Goal: Task Accomplishment & Management: Use online tool/utility

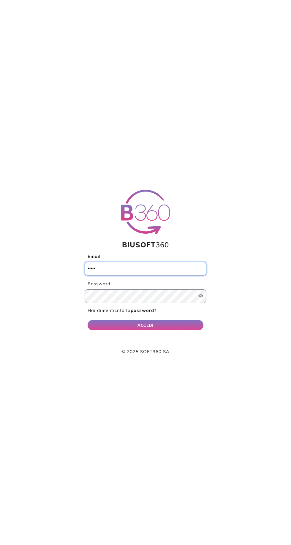
click at [109, 271] on input "Email" at bounding box center [146, 269] width 122 height 14
type input "**********"
click at [88, 320] on button "ACCEDI" at bounding box center [146, 325] width 116 height 10
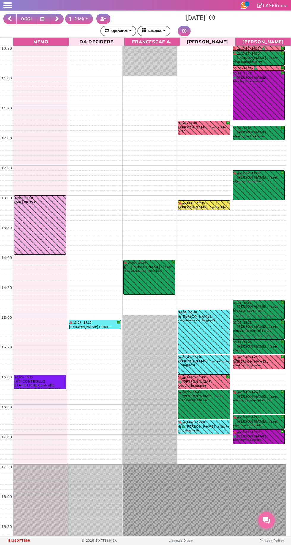
select select "*"
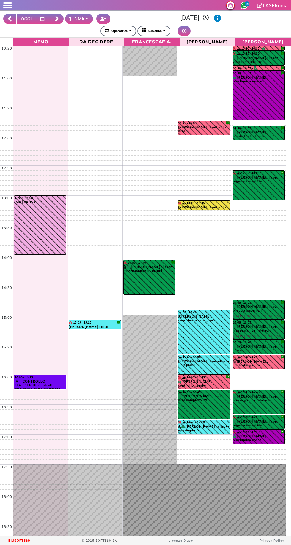
click at [27, 19] on button "OGGI" at bounding box center [26, 19] width 20 height 10
type input "**********"
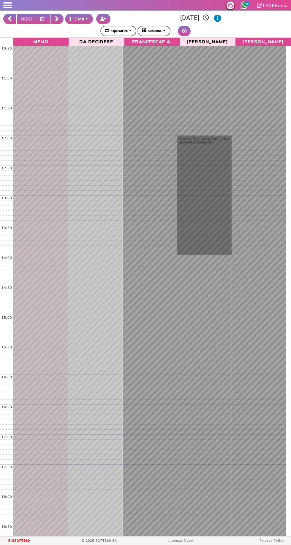
click at [57, 18] on rect at bounding box center [57, 18] width 4 height 4
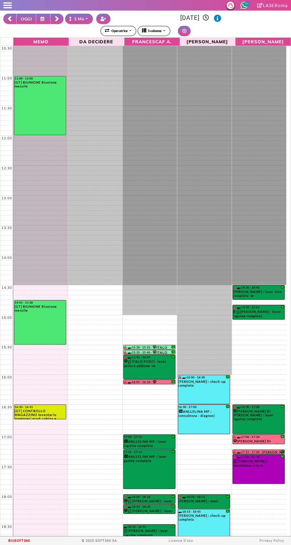
scroll to position [77, 0]
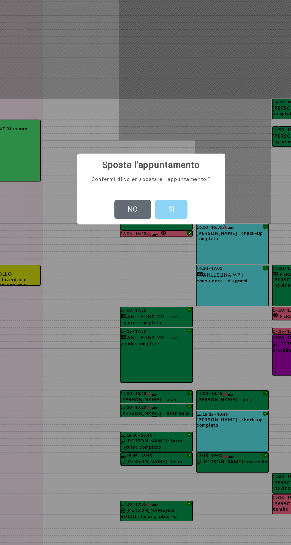
click at [126, 287] on button "NO" at bounding box center [132, 288] width 26 height 14
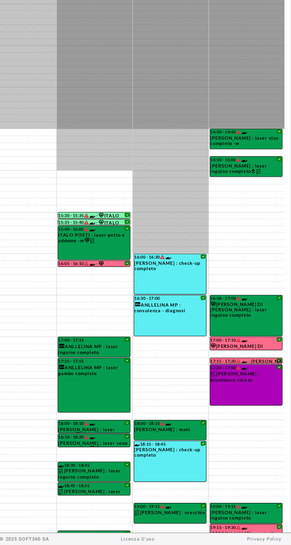
scroll to position [0, 0]
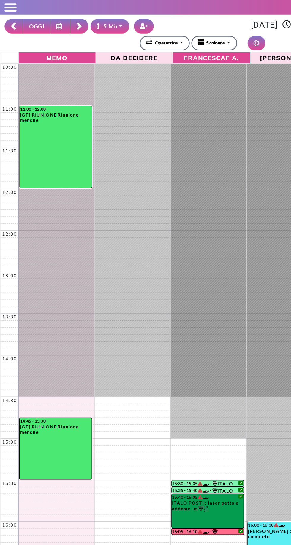
click at [57, 20] on rect at bounding box center [57, 20] width 4 height 4
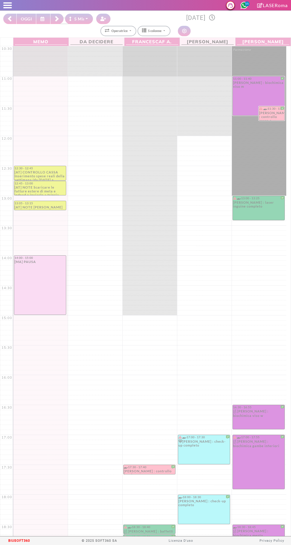
select select "*"
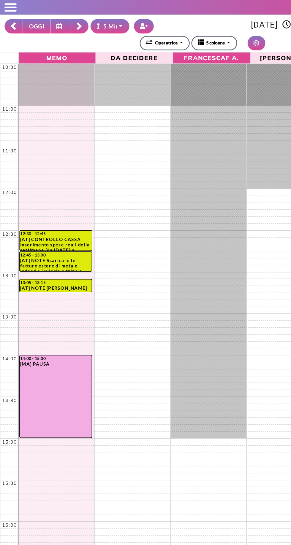
click at [57, 18] on rect at bounding box center [57, 18] width 4 height 4
